Goal: Information Seeking & Learning: Learn about a topic

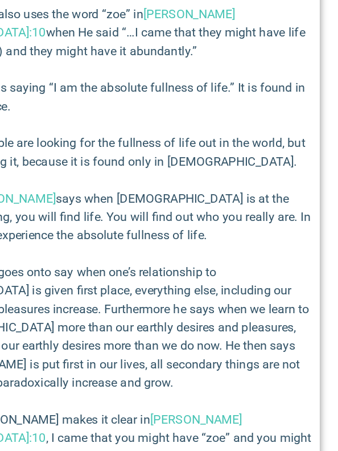
scroll to position [806, 0]
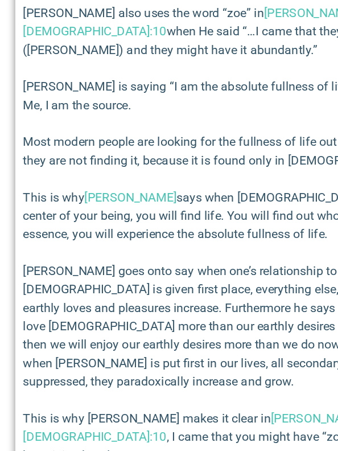
click at [51, 311] on p "[PERSON_NAME] goes onto say when one’s relationship to [DEMOGRAPHIC_DATA] is gi…" at bounding box center [169, 359] width 304 height 96
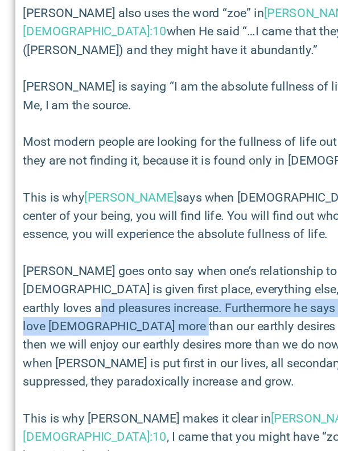
drag, startPoint x: 51, startPoint y: 265, endPoint x: 99, endPoint y: 282, distance: 50.8
click at [99, 311] on p "[PERSON_NAME] goes onto say when one’s relationship to [DEMOGRAPHIC_DATA] is gi…" at bounding box center [169, 359] width 304 height 96
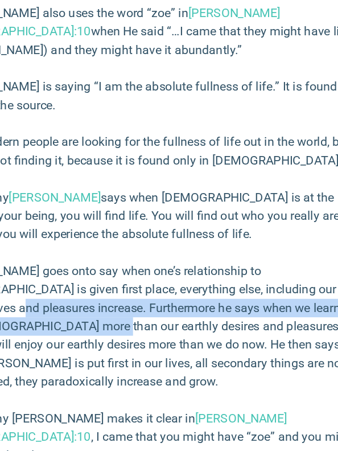
scroll to position [807, 0]
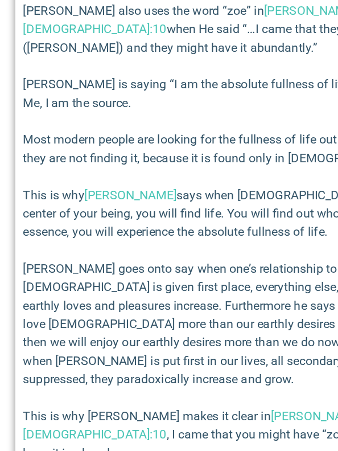
click at [55, 309] on p "[PERSON_NAME] goes onto say when one’s relationship to [DEMOGRAPHIC_DATA] is gi…" at bounding box center [169, 357] width 304 height 96
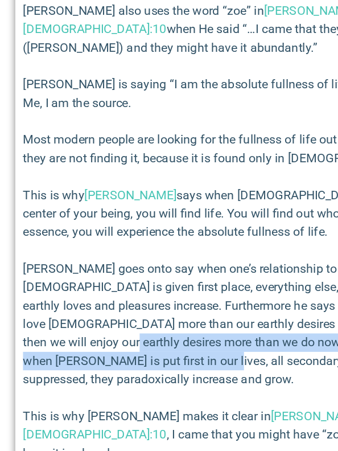
drag, startPoint x: 55, startPoint y: 295, endPoint x: 92, endPoint y: 296, distance: 37.0
click at [92, 309] on p "[PERSON_NAME] goes onto say when one’s relationship to [DEMOGRAPHIC_DATA] is gi…" at bounding box center [169, 357] width 304 height 96
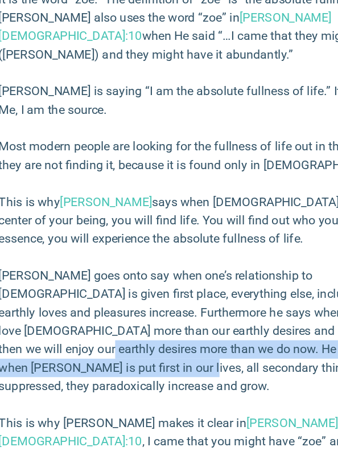
scroll to position [807, 0]
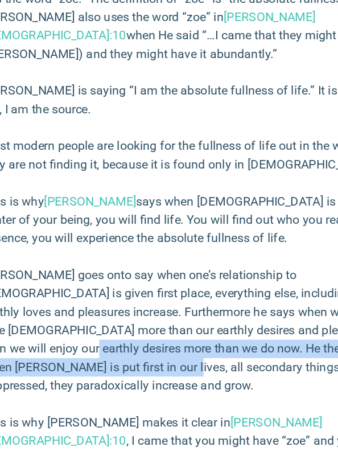
click at [122, 310] on p "[PERSON_NAME] goes onto say when one’s relationship to [DEMOGRAPHIC_DATA] is gi…" at bounding box center [169, 358] width 304 height 96
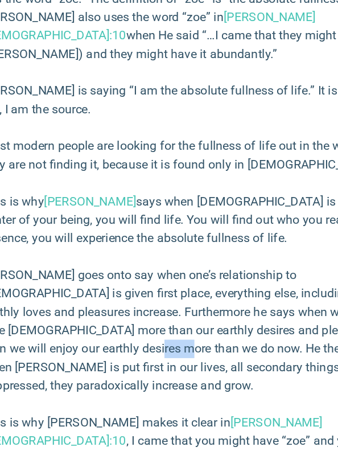
click at [122, 310] on p "[PERSON_NAME] goes onto say when one’s relationship to [DEMOGRAPHIC_DATA] is gi…" at bounding box center [169, 358] width 304 height 96
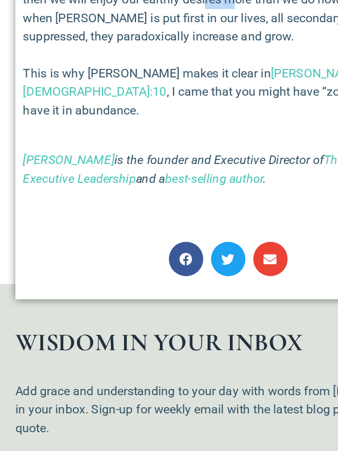
scroll to position [1100, 0]
